Goal: Information Seeking & Learning: Learn about a topic

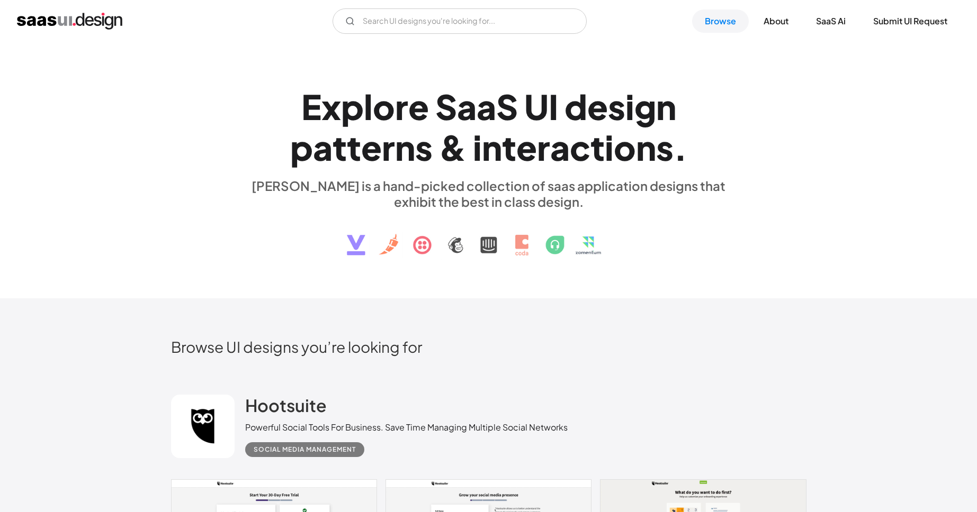
click at [715, 21] on link "Browse" at bounding box center [720, 21] width 57 height 23
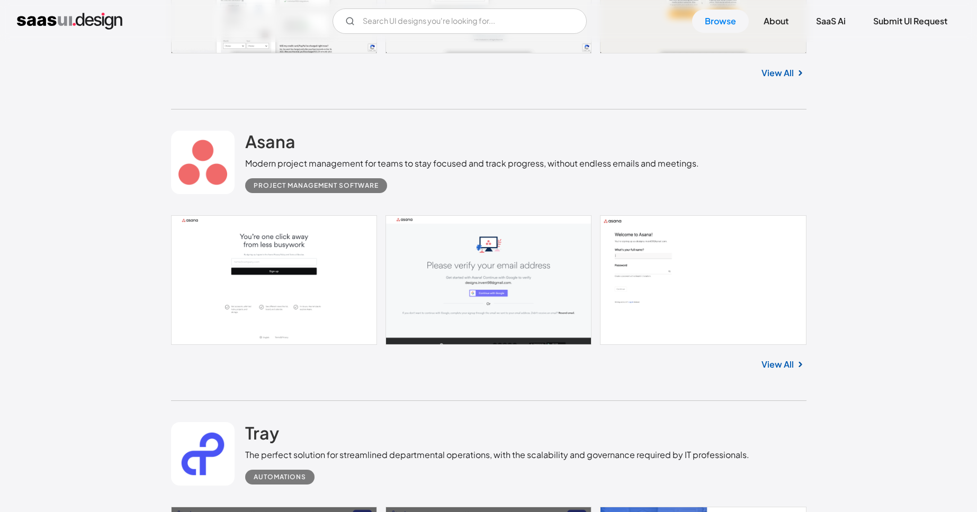
scroll to position [616, 0]
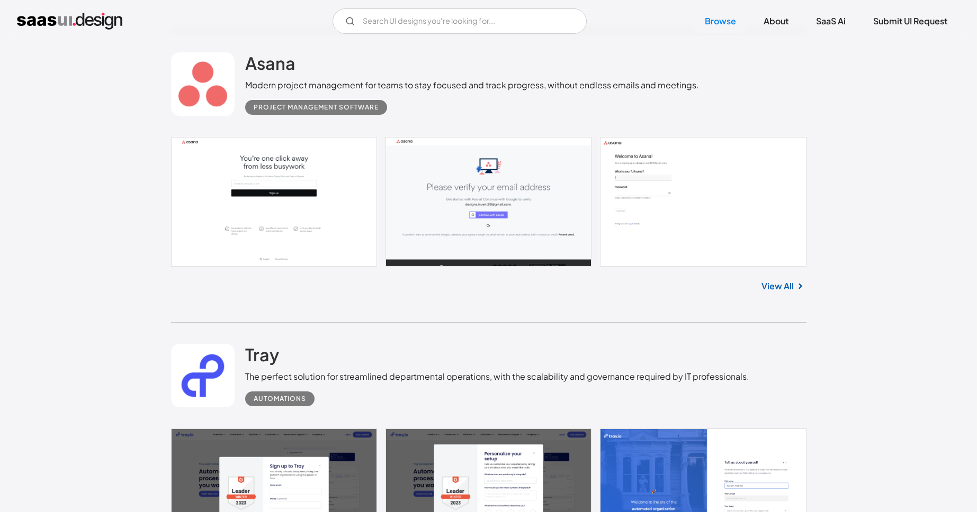
click at [664, 193] on link at bounding box center [488, 201] width 635 height 129
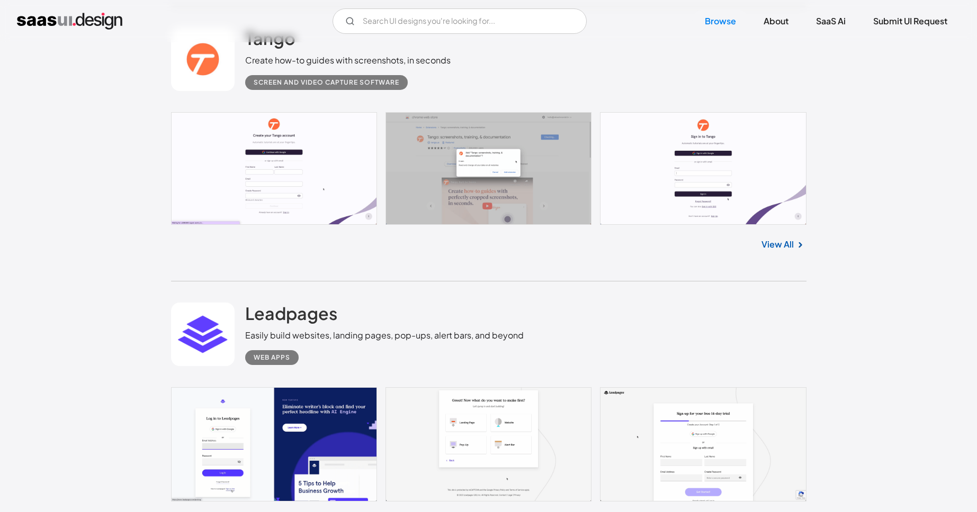
scroll to position [2305, 0]
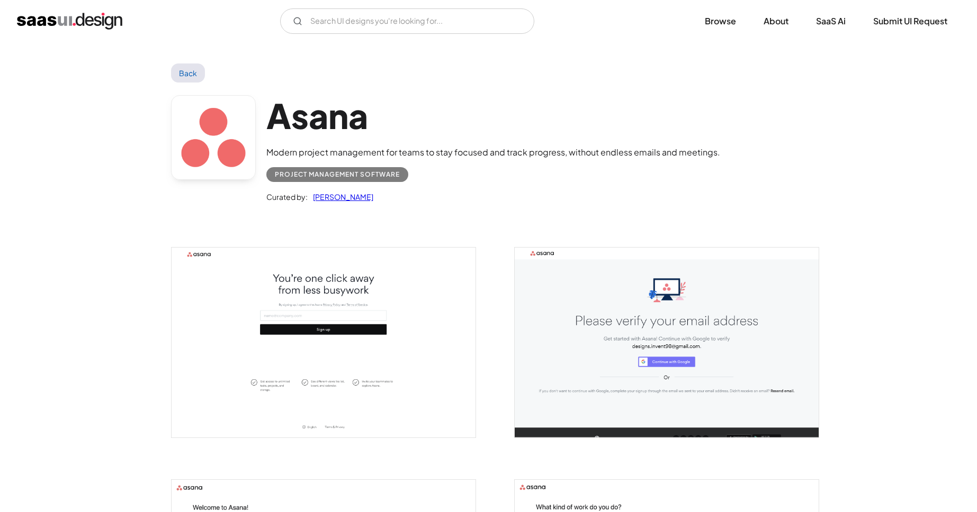
click at [407, 352] on img "open lightbox" at bounding box center [323, 343] width 304 height 190
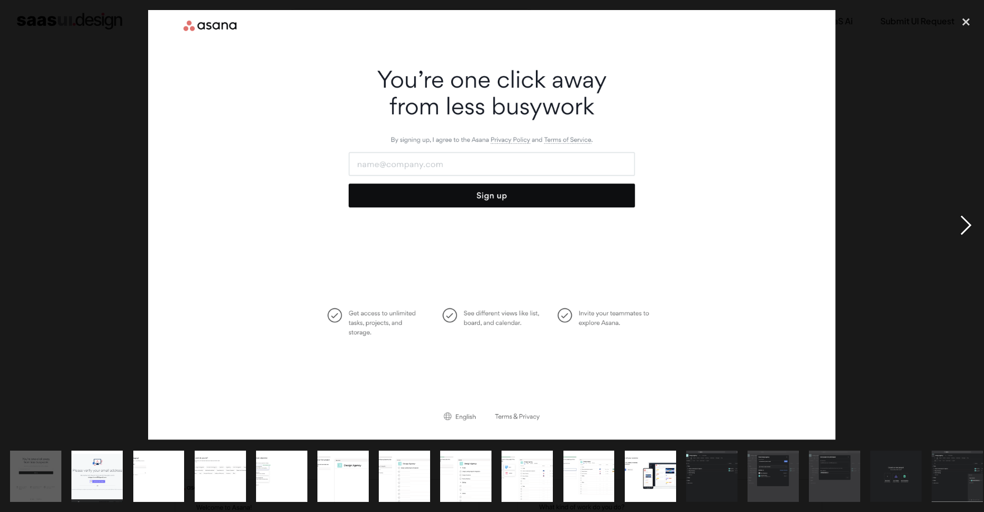
click at [969, 223] on div "next image" at bounding box center [966, 225] width 36 height 430
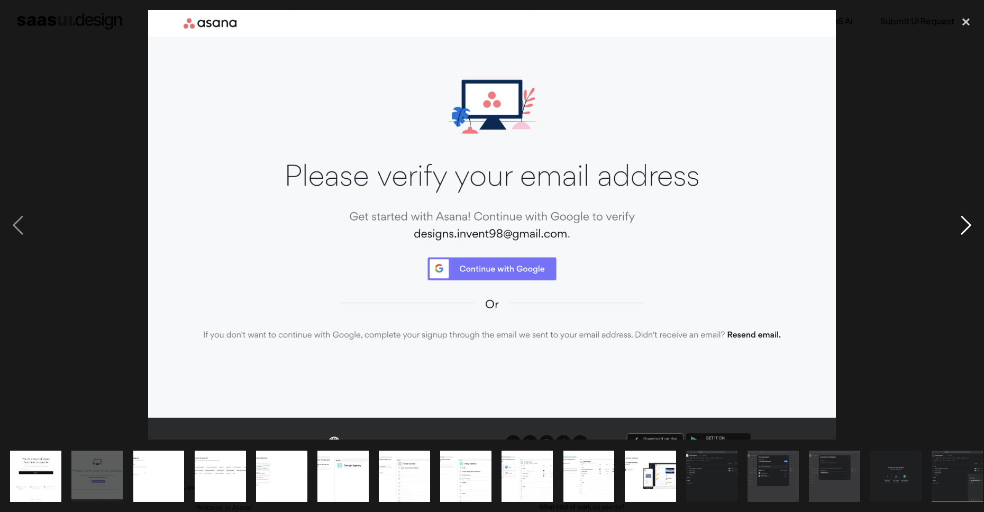
click at [969, 223] on div "next image" at bounding box center [966, 225] width 36 height 430
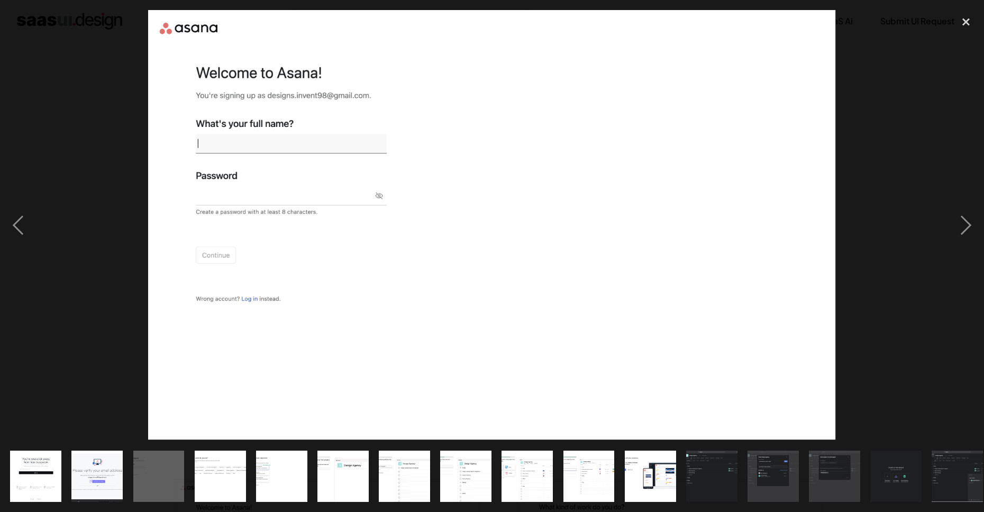
click at [71, 72] on div at bounding box center [492, 225] width 984 height 430
